Goal: Task Accomplishment & Management: Manage account settings

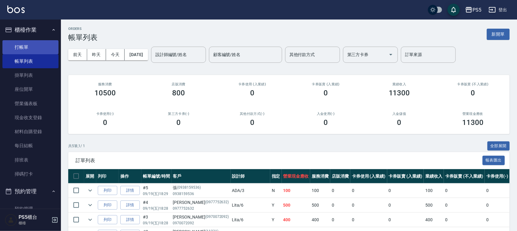
click at [41, 46] on link "打帳單" at bounding box center [30, 47] width 56 height 14
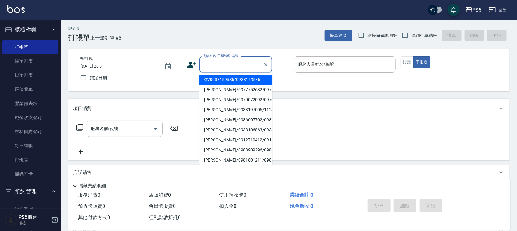
click at [222, 62] on input "顧客姓名/手機號碼/編號" at bounding box center [231, 64] width 58 height 11
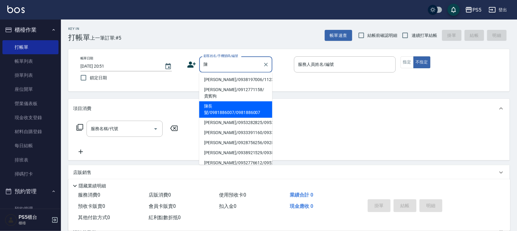
click at [218, 106] on li "陳長髮/0981886007/0981886007" at bounding box center [235, 109] width 73 height 16
type input "陳長髮/0981886007/0981886007"
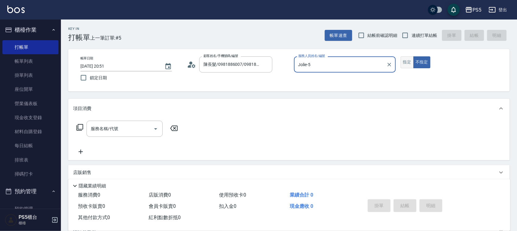
click at [407, 60] on button "指定" at bounding box center [407, 62] width 13 height 12
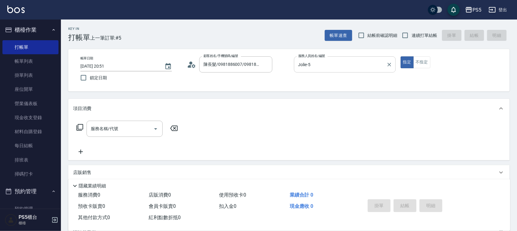
click at [348, 69] on input "Jolie-5" at bounding box center [340, 64] width 87 height 11
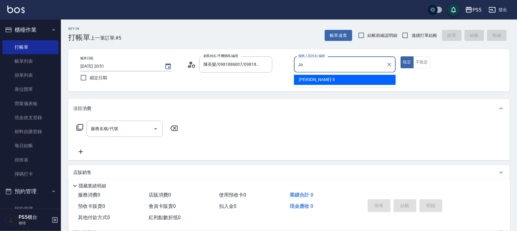
type input "J"
type input "ADA-3"
type button "true"
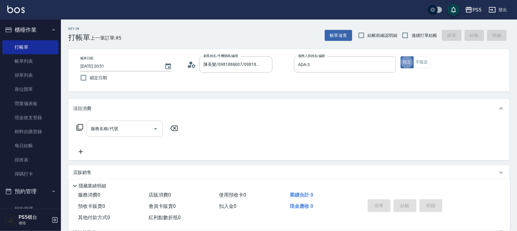
click at [131, 129] on input "服務名稱/代號" at bounding box center [120, 128] width 62 height 11
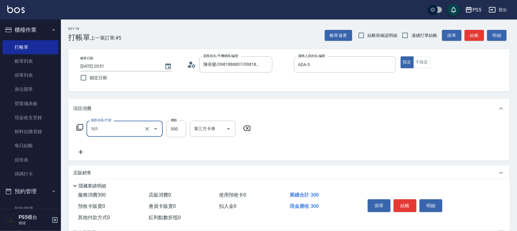
type input "洗髮(101)"
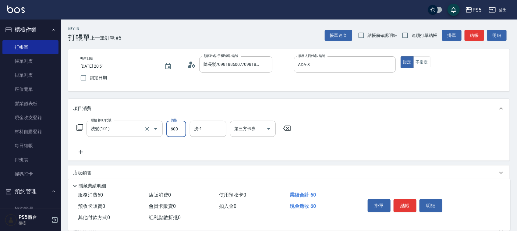
type input "600"
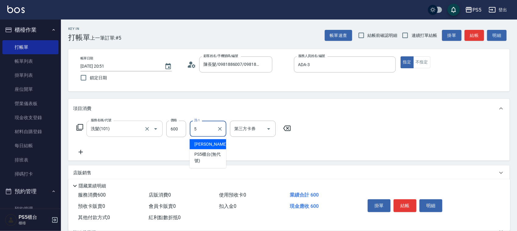
type input "Jolie-5"
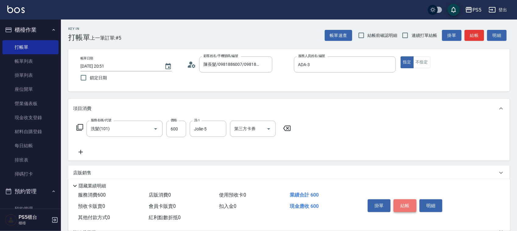
click at [411, 202] on button "結帳" at bounding box center [405, 205] width 23 height 13
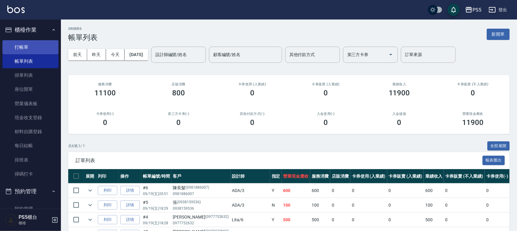
click at [18, 47] on link "打帳單" at bounding box center [30, 47] width 56 height 14
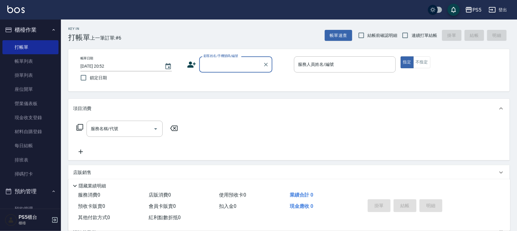
click at [229, 60] on input "顧客姓名/手機號碼/編號" at bounding box center [231, 64] width 58 height 11
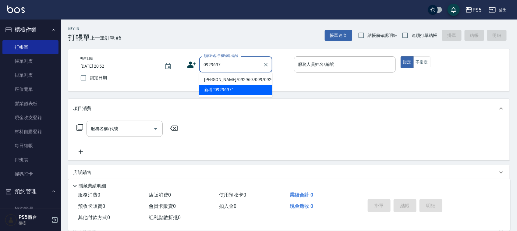
click at [207, 83] on li "[PERSON_NAME]/0929697099/0929697099" at bounding box center [235, 80] width 73 height 10
type input "[PERSON_NAME]/0929697099/0929697099"
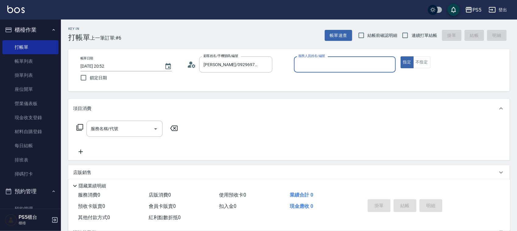
type input "Jolie-5"
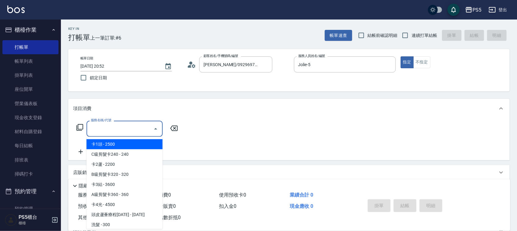
click at [124, 129] on input "服務名稱/代號" at bounding box center [120, 128] width 62 height 11
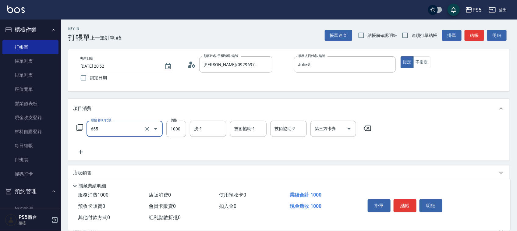
type input "拆接(655)"
type input "3000"
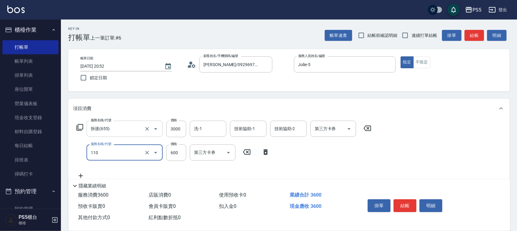
type input "精油+去角質(110)"
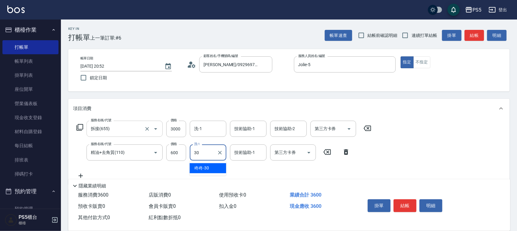
type input "咚咚-30"
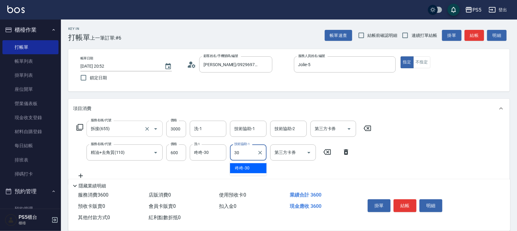
type input "咚咚-30"
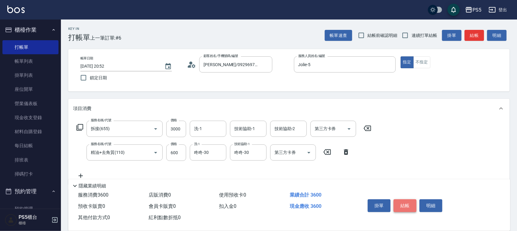
click at [406, 201] on button "結帳" at bounding box center [405, 205] width 23 height 13
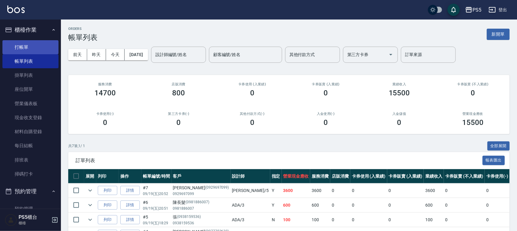
click at [34, 48] on link "打帳單" at bounding box center [30, 47] width 56 height 14
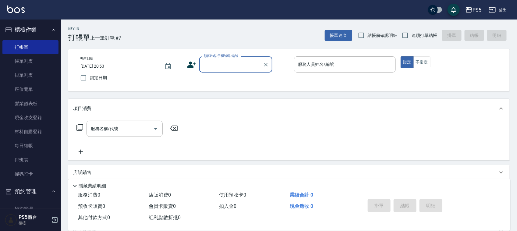
click at [210, 63] on input "顧客姓名/手機號碼/編號" at bounding box center [231, 64] width 58 height 11
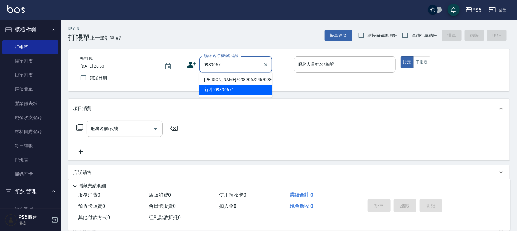
click at [207, 81] on li "[PERSON_NAME]/0989067246/09890678246" at bounding box center [235, 80] width 73 height 10
type input "[PERSON_NAME]/0989067246/09890678246"
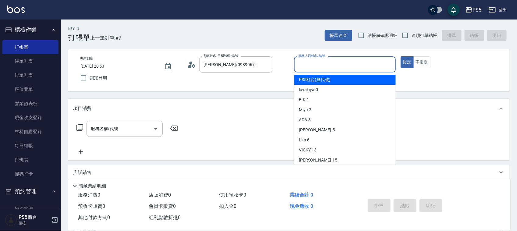
click at [306, 66] on input "服務人員姓名/編號" at bounding box center [345, 64] width 96 height 11
type input "Jolie-5"
type button "true"
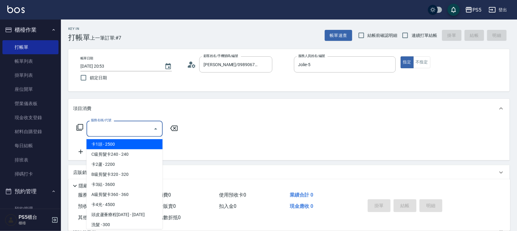
click at [117, 133] on input "服務名稱/代號" at bounding box center [120, 128] width 62 height 11
click at [115, 142] on span "旗鑑染髮 - 2500" at bounding box center [125, 144] width 76 height 10
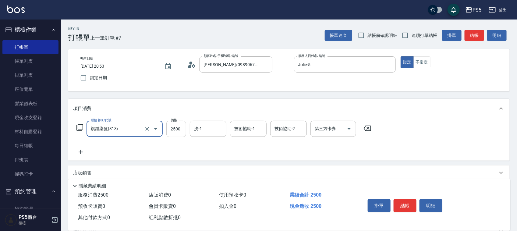
type input "旗鑑染髮(313)"
click at [179, 128] on input "2500" at bounding box center [176, 129] width 20 height 16
type input "2800"
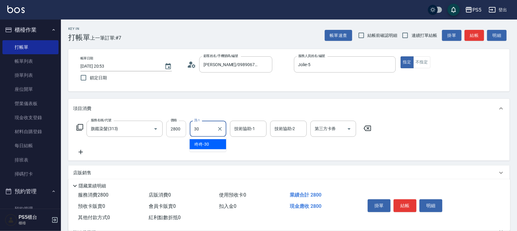
type input "咚咚-30"
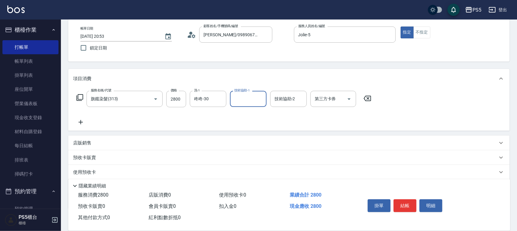
scroll to position [66, 0]
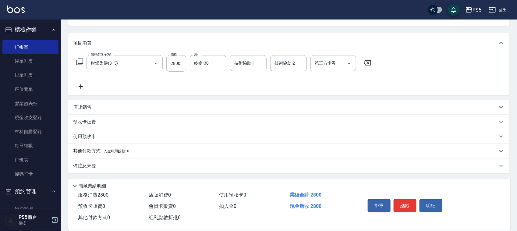
click at [85, 106] on p "店販銷售" at bounding box center [82, 107] width 18 height 6
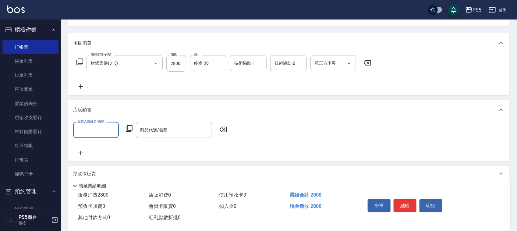
scroll to position [0, 0]
click at [105, 133] on input "服務人員姓名/編號" at bounding box center [96, 130] width 40 height 11
type input "Jolie-5"
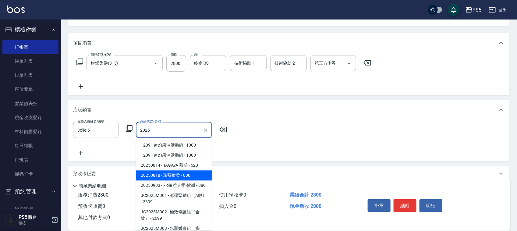
click at [145, 172] on span "20250818 - 珀藍噴柔 - 800" at bounding box center [174, 176] width 76 height 10
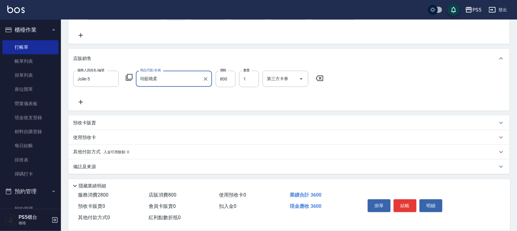
scroll to position [118, 0]
type input "珀藍噴柔"
click at [87, 149] on p "其他付款方式 入金可用餘額: 0" at bounding box center [101, 151] width 56 height 7
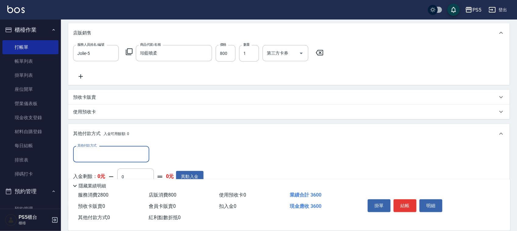
scroll to position [156, 0]
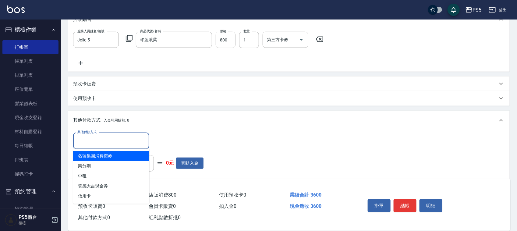
click at [112, 140] on input "其他付款方式" at bounding box center [111, 140] width 71 height 11
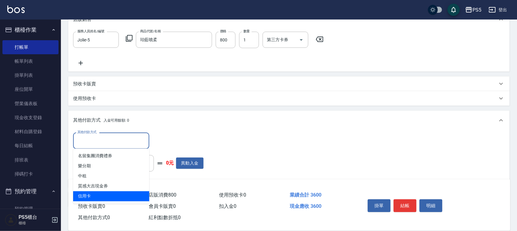
click at [90, 195] on span "信用卡" at bounding box center [111, 196] width 76 height 10
type input "信用卡"
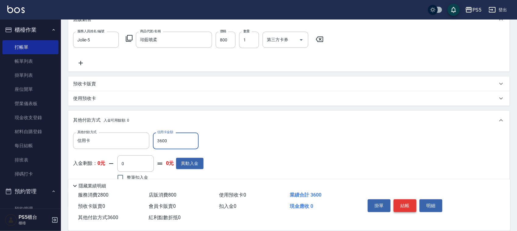
type input "3600"
click at [407, 201] on button "結帳" at bounding box center [405, 205] width 23 height 13
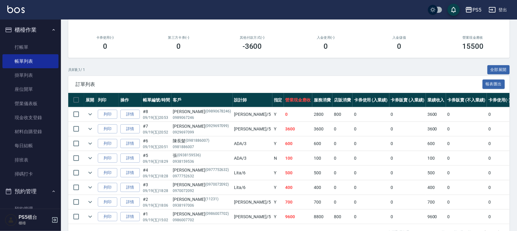
scroll to position [100, 0]
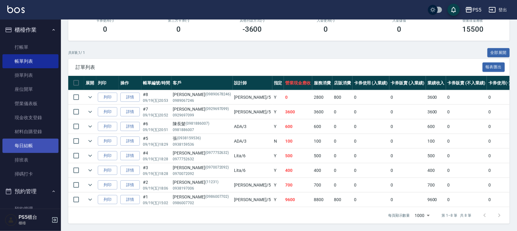
click at [26, 142] on link "每日結帳" at bounding box center [30, 146] width 56 height 14
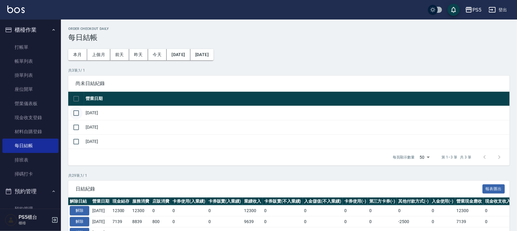
click at [72, 112] on input "checkbox" at bounding box center [76, 113] width 13 height 13
checkbox input "true"
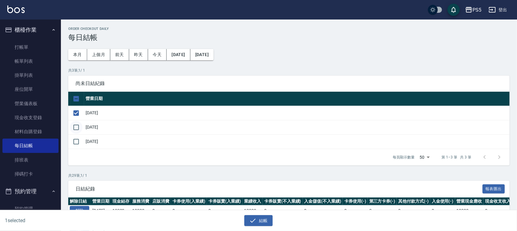
drag, startPoint x: 74, startPoint y: 127, endPoint x: 74, endPoint y: 133, distance: 5.5
click at [74, 127] on input "checkbox" at bounding box center [76, 127] width 13 height 13
checkbox input "true"
click at [74, 139] on input "checkbox" at bounding box center [76, 141] width 13 height 13
checkbox input "true"
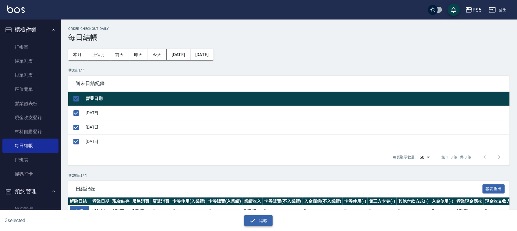
click at [264, 220] on button "結帳" at bounding box center [258, 220] width 28 height 11
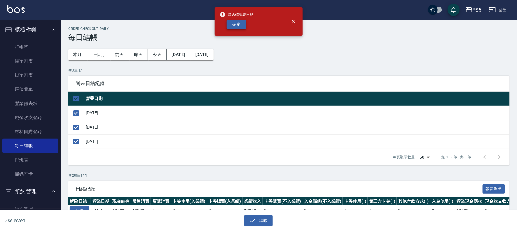
click at [237, 22] on button "確定" at bounding box center [236, 24] width 19 height 9
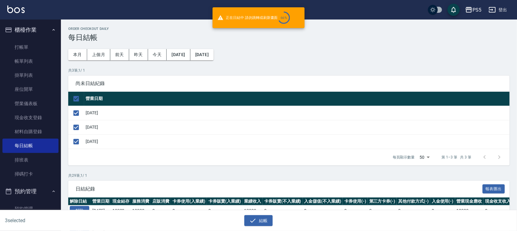
checkbox input "false"
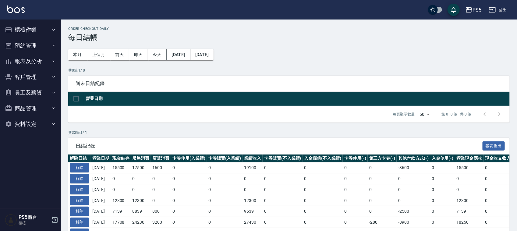
click at [19, 59] on button "報表及分析" at bounding box center [30, 61] width 56 height 16
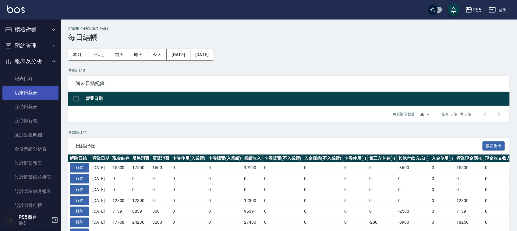
click at [24, 90] on link "店家日報表" at bounding box center [30, 93] width 56 height 14
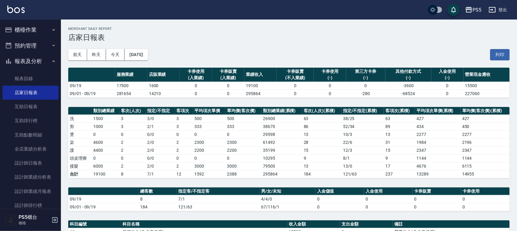
click at [20, 29] on button "櫃檯作業" at bounding box center [30, 30] width 56 height 16
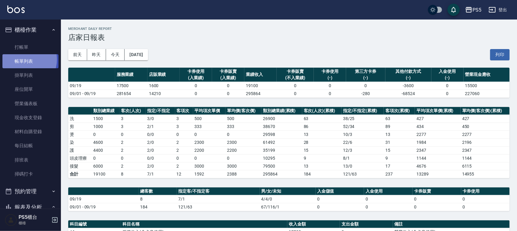
click at [24, 59] on link "帳單列表" at bounding box center [30, 61] width 56 height 14
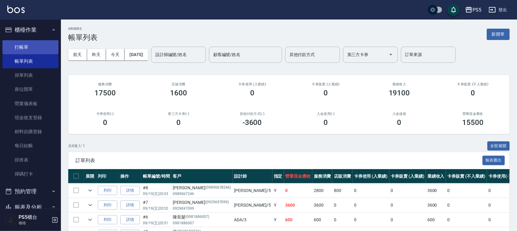
click at [28, 47] on link "打帳單" at bounding box center [30, 47] width 56 height 14
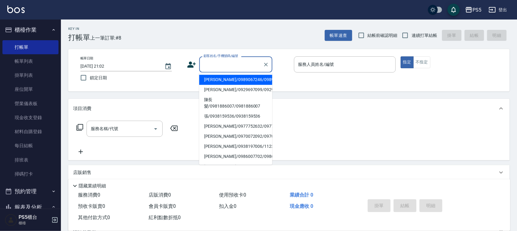
click at [218, 65] on input "顧客姓名/手機號碼/編號" at bounding box center [231, 64] width 58 height 11
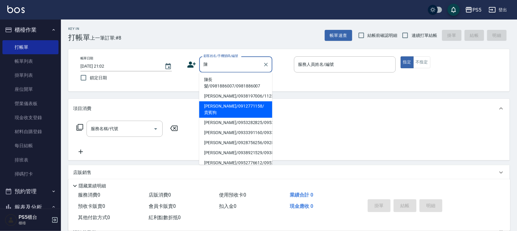
click at [213, 107] on li "[PERSON_NAME]/0912771158/貴賓狗" at bounding box center [235, 109] width 73 height 16
type input "[PERSON_NAME]/0912771158/貴賓狗"
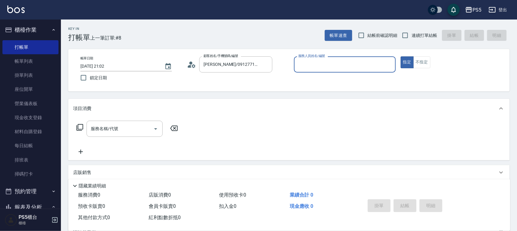
click at [326, 67] on input "服務人員姓名/編號" at bounding box center [345, 64] width 96 height 11
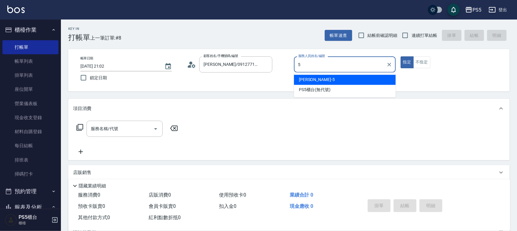
type input "Jolie-5"
type button "true"
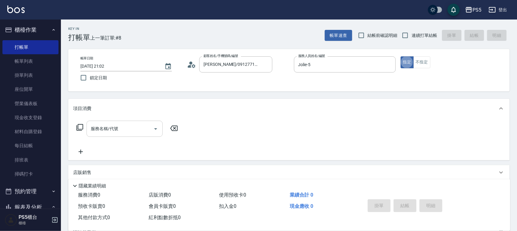
click at [114, 126] on div "服務名稱/代號 服務名稱/代號" at bounding box center [125, 129] width 76 height 16
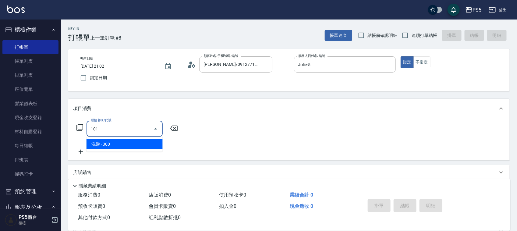
type input "洗髮(101)"
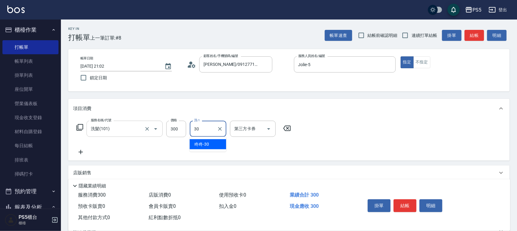
type input "咚咚-30"
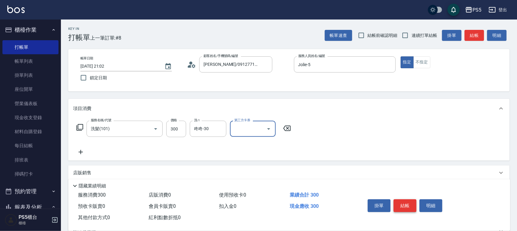
click at [410, 202] on button "結帳" at bounding box center [405, 205] width 23 height 13
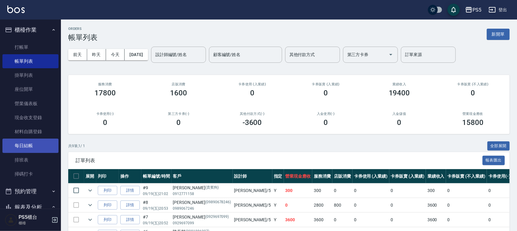
click at [20, 142] on link "每日結帳" at bounding box center [30, 146] width 56 height 14
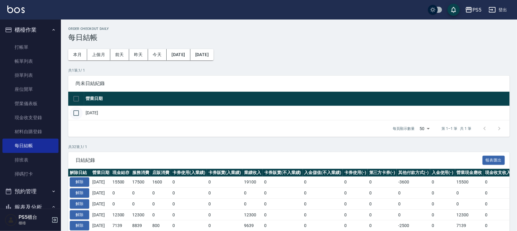
click at [77, 111] on input "checkbox" at bounding box center [76, 113] width 13 height 13
checkbox input "true"
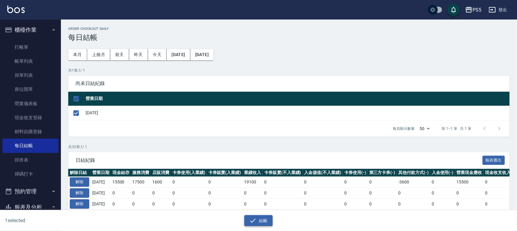
click at [261, 217] on button "結帳" at bounding box center [258, 220] width 28 height 11
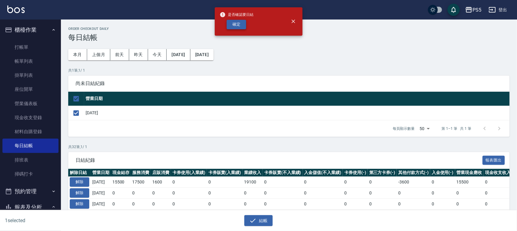
click at [232, 24] on button "確定" at bounding box center [236, 24] width 19 height 9
checkbox input "false"
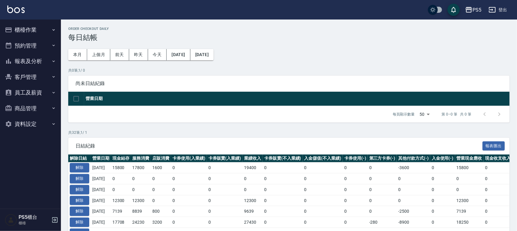
click at [19, 63] on button "報表及分析" at bounding box center [30, 61] width 56 height 16
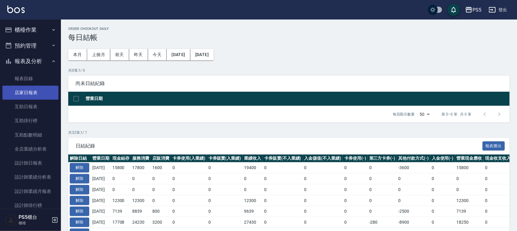
click at [29, 90] on link "店家日報表" at bounding box center [30, 93] width 56 height 14
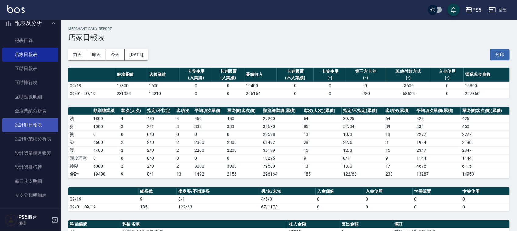
click at [27, 124] on link "設計師日報表" at bounding box center [30, 125] width 56 height 14
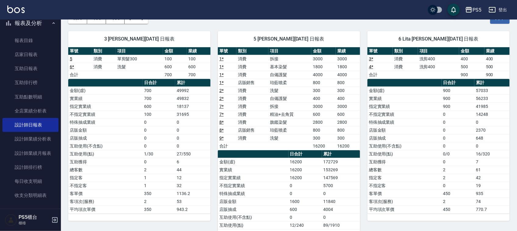
scroll to position [31, 0]
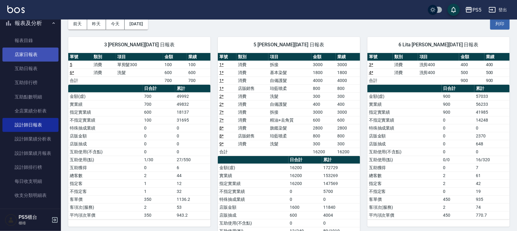
click at [30, 53] on link "店家日報表" at bounding box center [30, 55] width 56 height 14
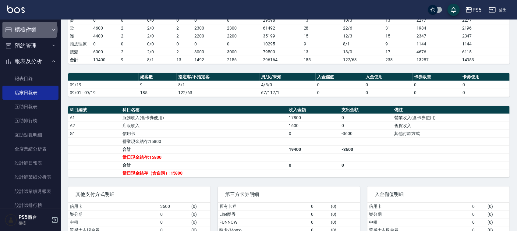
click at [29, 30] on button "櫃檯作業" at bounding box center [30, 30] width 56 height 16
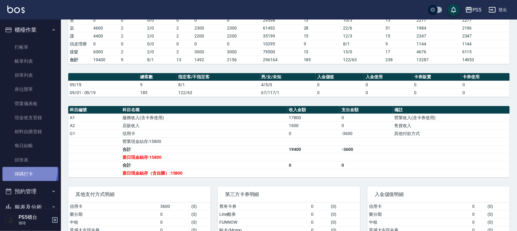
click at [24, 171] on link "掃碼打卡" at bounding box center [30, 174] width 56 height 14
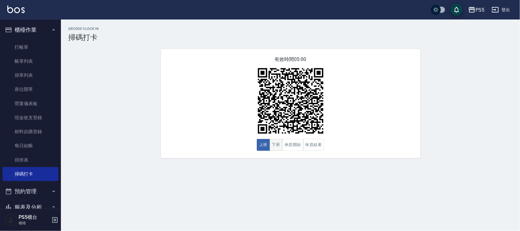
click at [279, 150] on button "下班" at bounding box center [276, 145] width 13 height 12
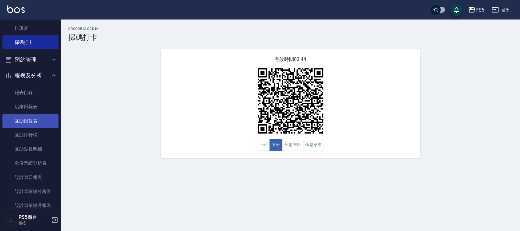
scroll to position [152, 0]
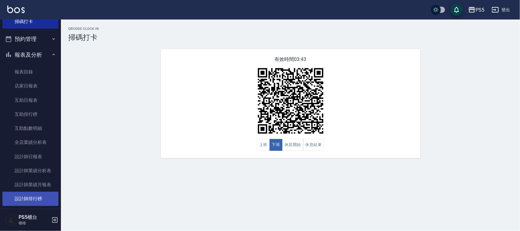
click at [32, 197] on link "設計師排行榜" at bounding box center [30, 199] width 56 height 14
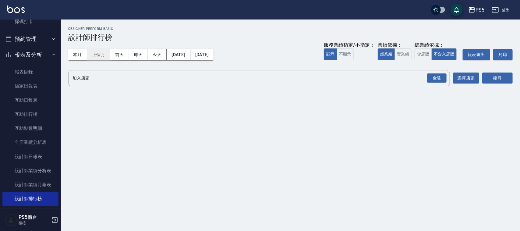
click at [102, 54] on button "上個月" at bounding box center [98, 54] width 23 height 11
click at [401, 57] on button "實業績" at bounding box center [403, 54] width 17 height 12
click at [434, 77] on div "全選" at bounding box center [436, 77] width 19 height 9
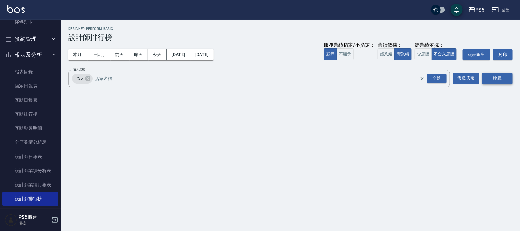
click at [503, 79] on button "搜尋" at bounding box center [497, 78] width 30 height 11
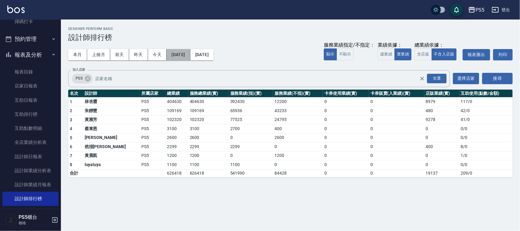
click at [187, 53] on button "2025/08/01" at bounding box center [178, 54] width 23 height 11
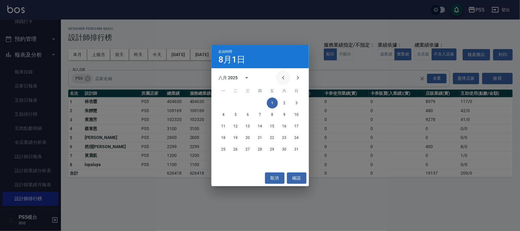
click at [281, 74] on icon "Previous month" at bounding box center [283, 77] width 7 height 7
click at [299, 101] on button "1" at bounding box center [296, 102] width 11 height 11
